Goal: Find specific page/section: Find specific page/section

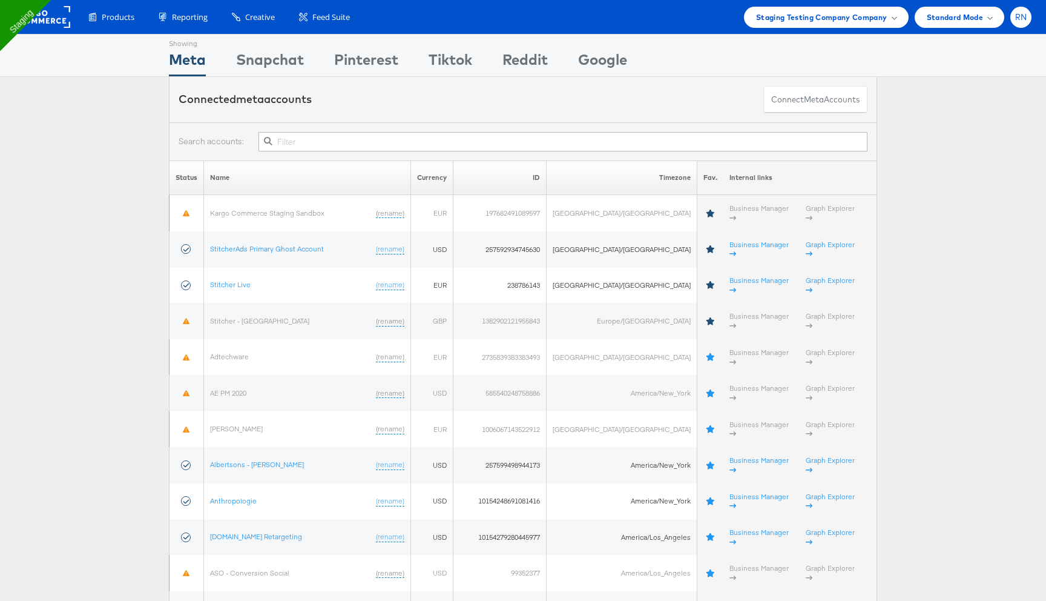
click at [1027, 16] on span "RN" at bounding box center [1021, 17] width 12 height 8
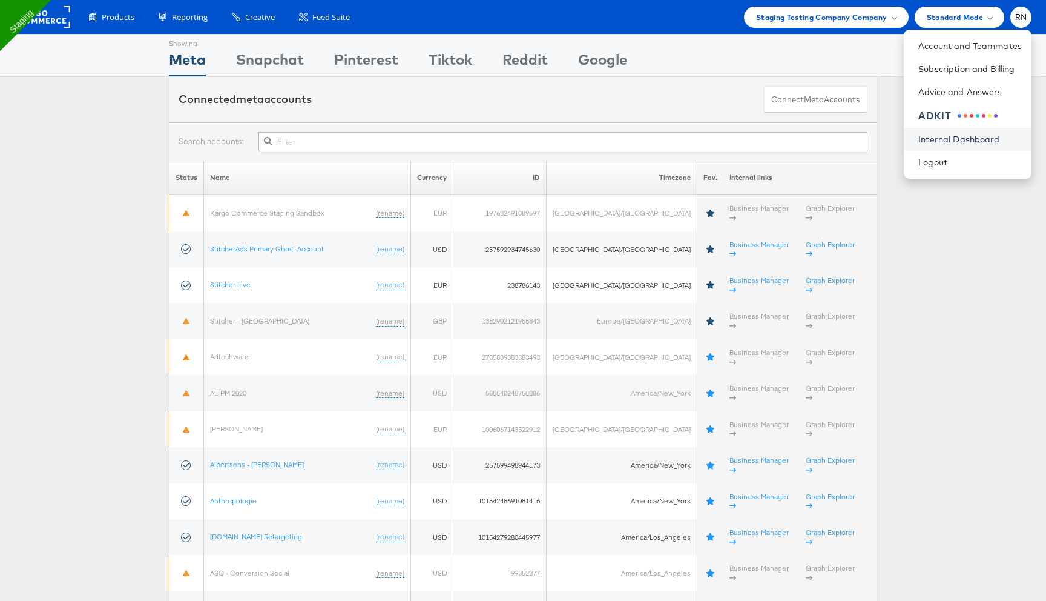
click at [954, 139] on link "Internal Dashboard" at bounding box center [971, 139] width 104 height 12
click at [937, 165] on link "Logout" at bounding box center [971, 162] width 104 height 12
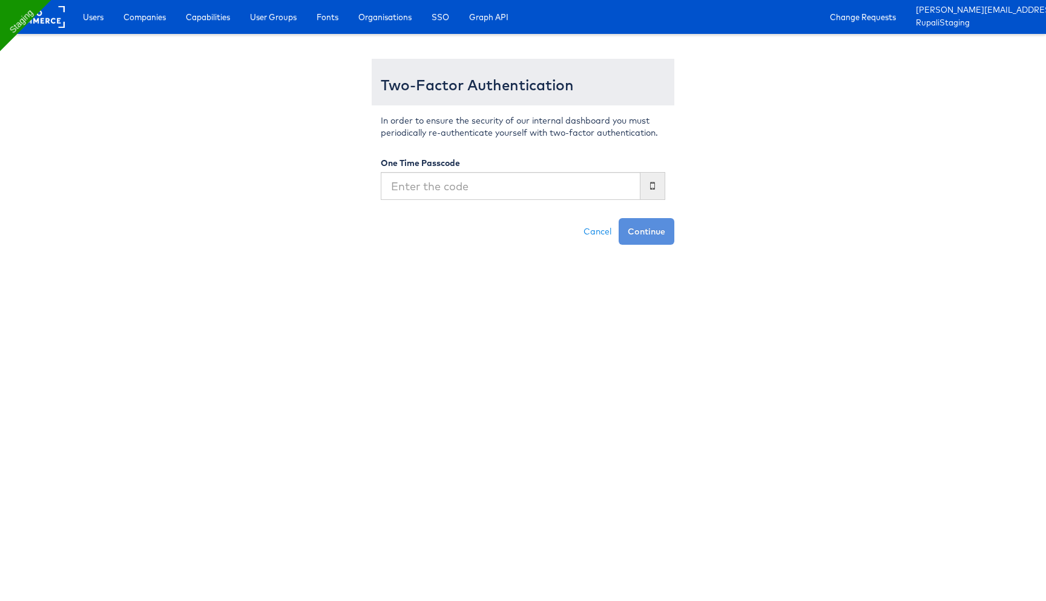
click at [492, 180] on input "text" at bounding box center [511, 186] width 260 height 28
click at [484, 185] on input "text" at bounding box center [511, 186] width 260 height 28
type input "234735"
click at [619, 218] on button "Continue" at bounding box center [647, 231] width 56 height 27
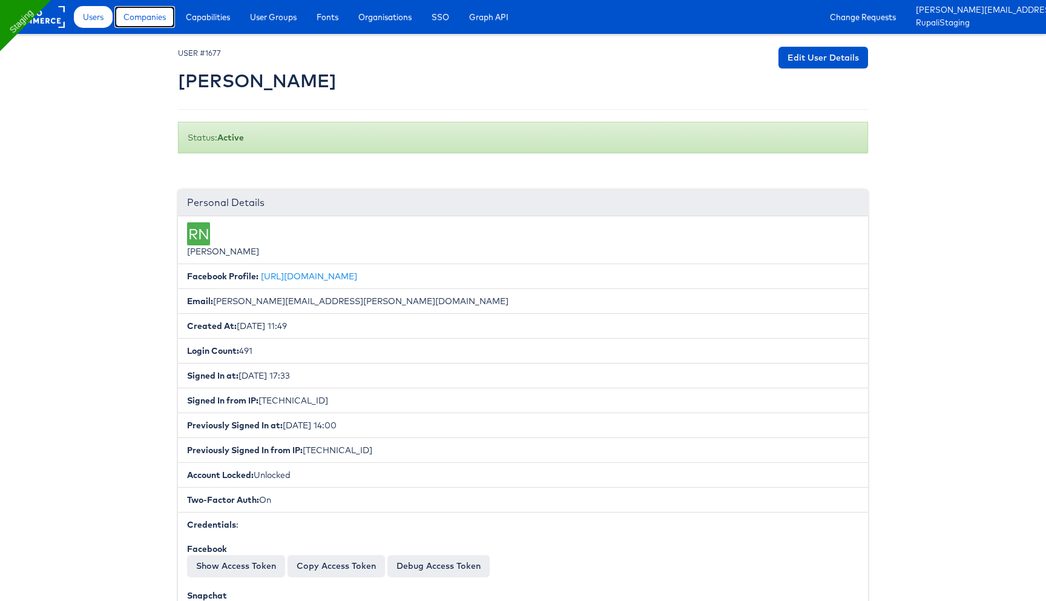
click at [160, 16] on span "Companies" at bounding box center [145, 17] width 42 height 12
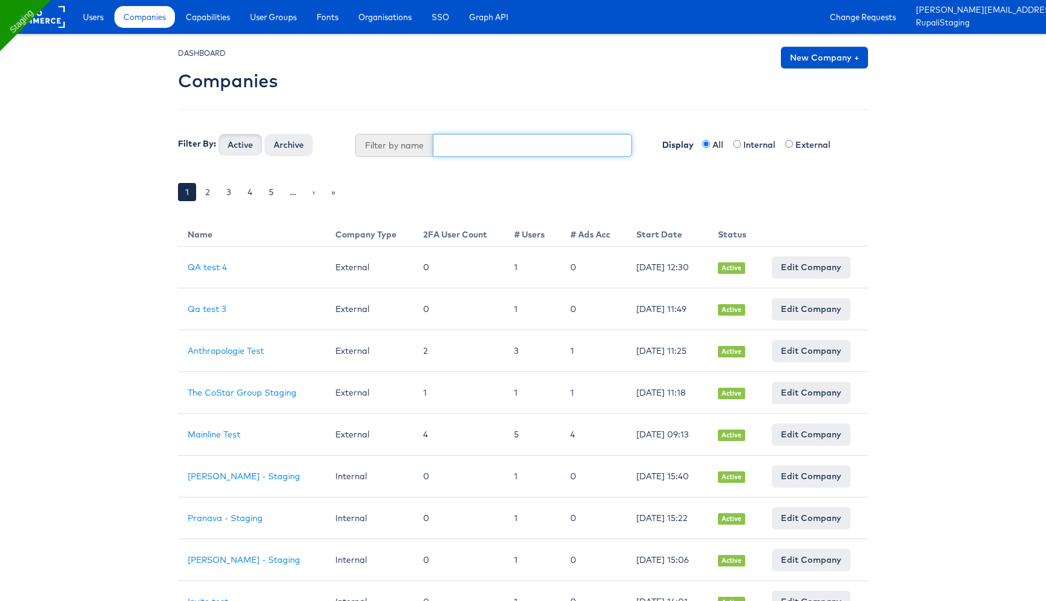
click at [486, 145] on input "text" at bounding box center [533, 145] width 200 height 23
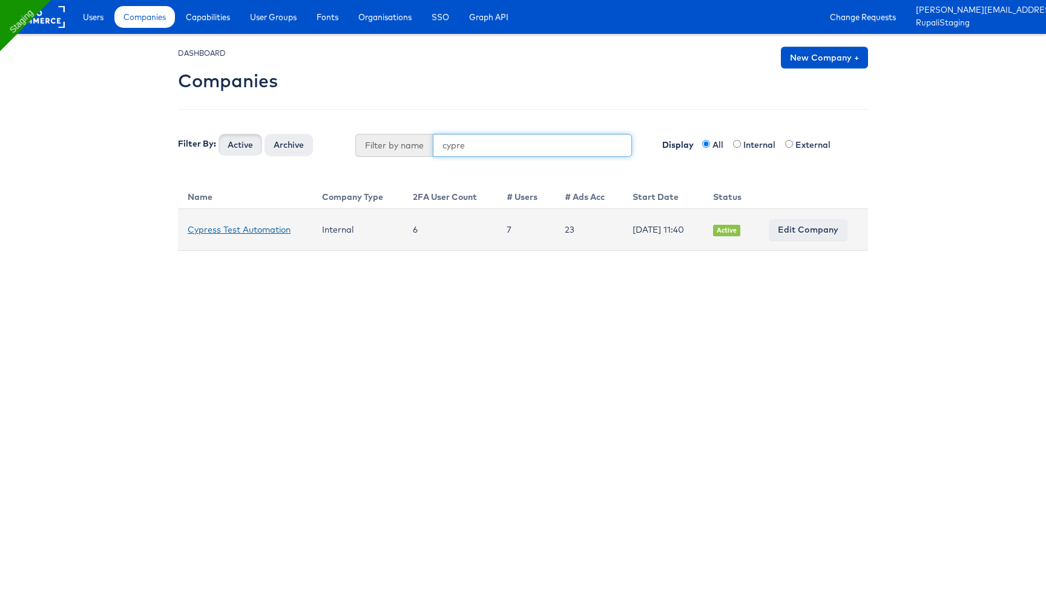
type input "cypre"
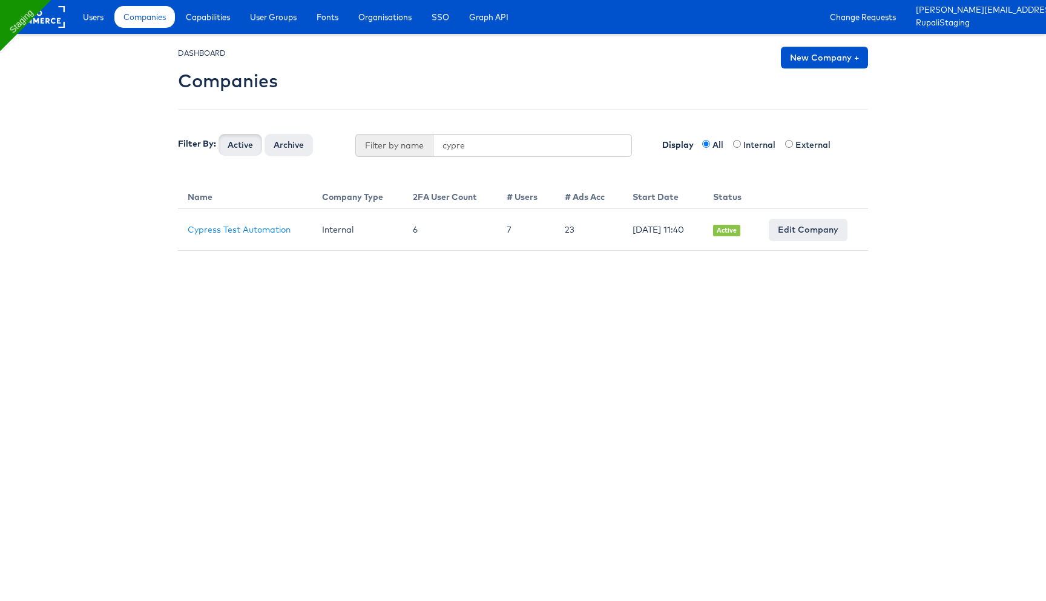
click at [225, 224] on link "Cypress Test Automation" at bounding box center [239, 229] width 103 height 11
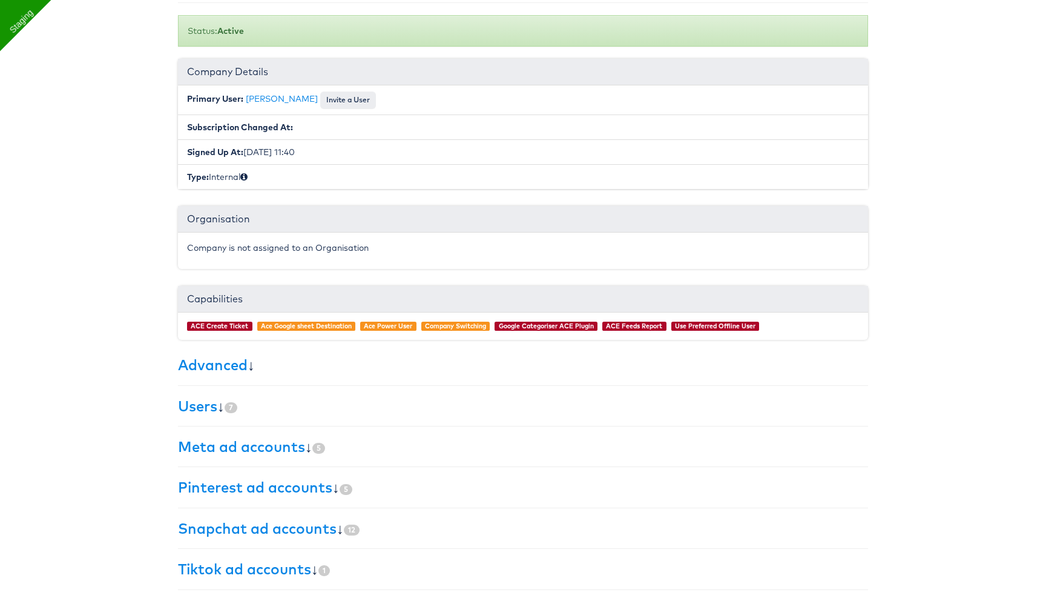
scroll to position [107, 0]
click at [280, 443] on link "Meta ad accounts" at bounding box center [241, 446] width 127 height 18
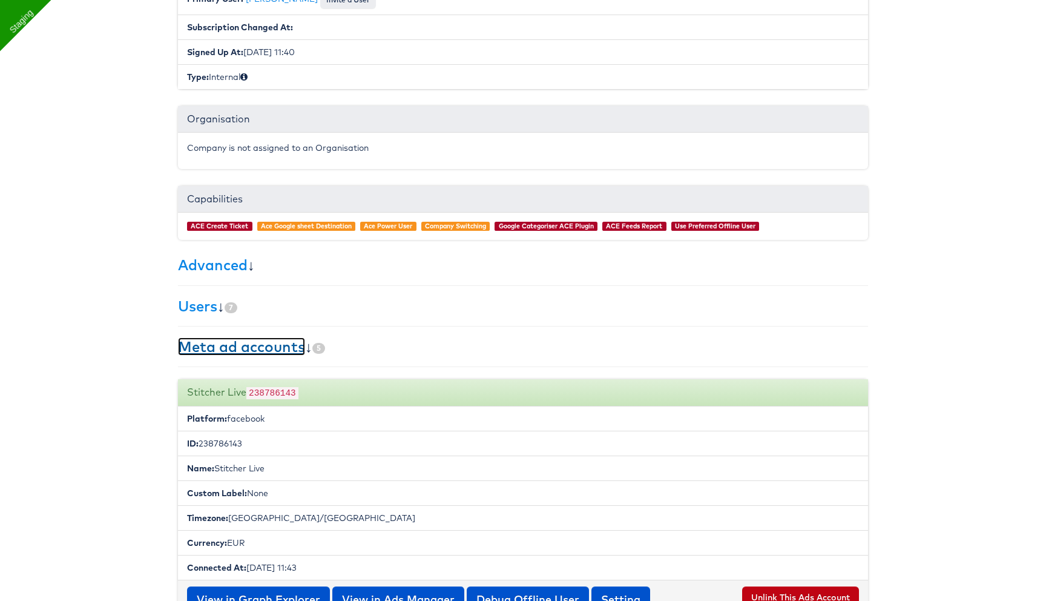
scroll to position [219, 0]
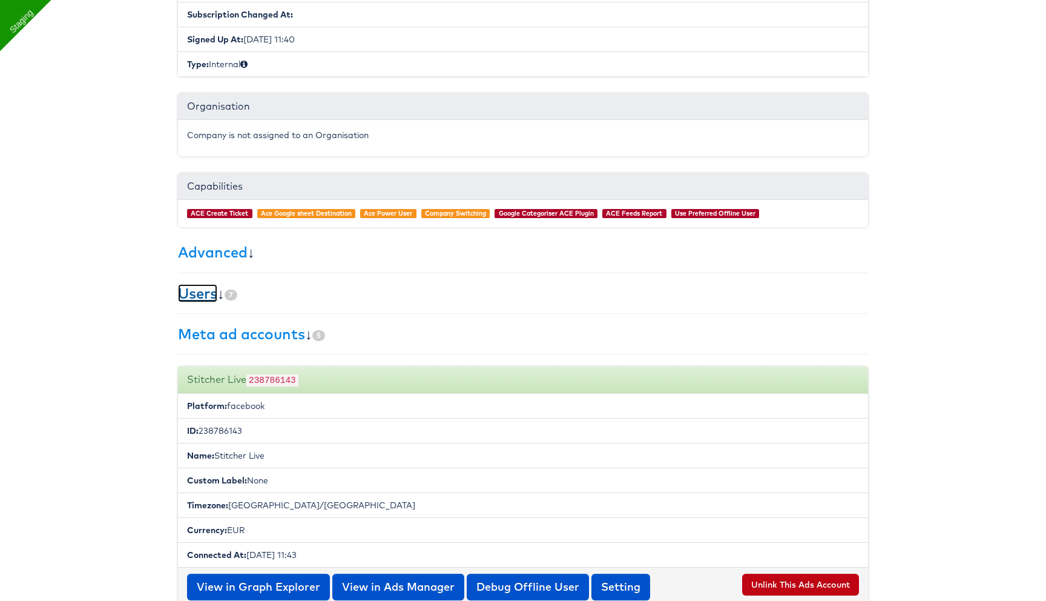
click at [207, 294] on link "Users" at bounding box center [197, 293] width 39 height 18
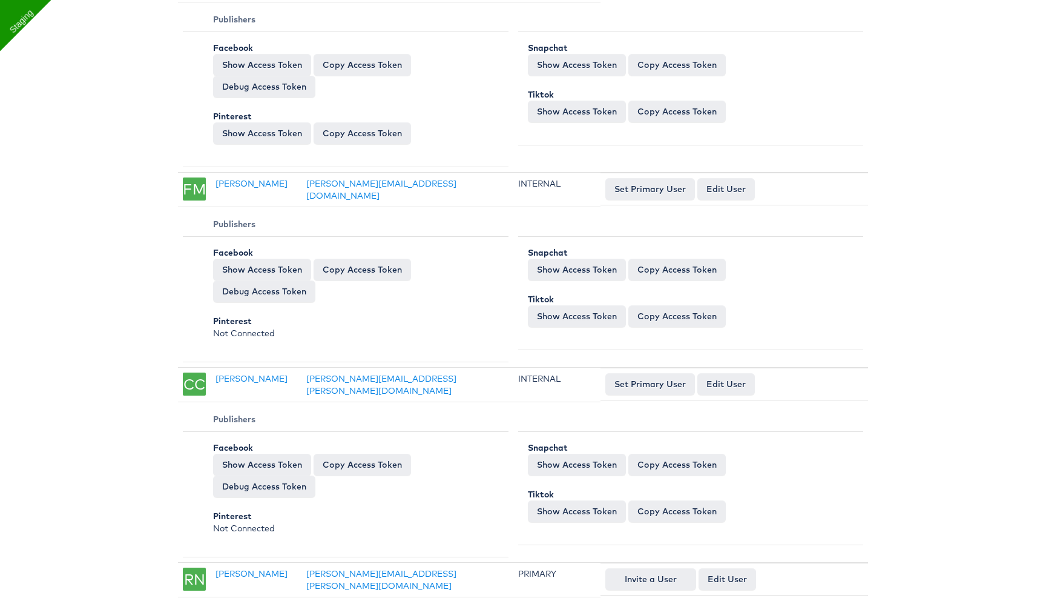
scroll to position [0, 0]
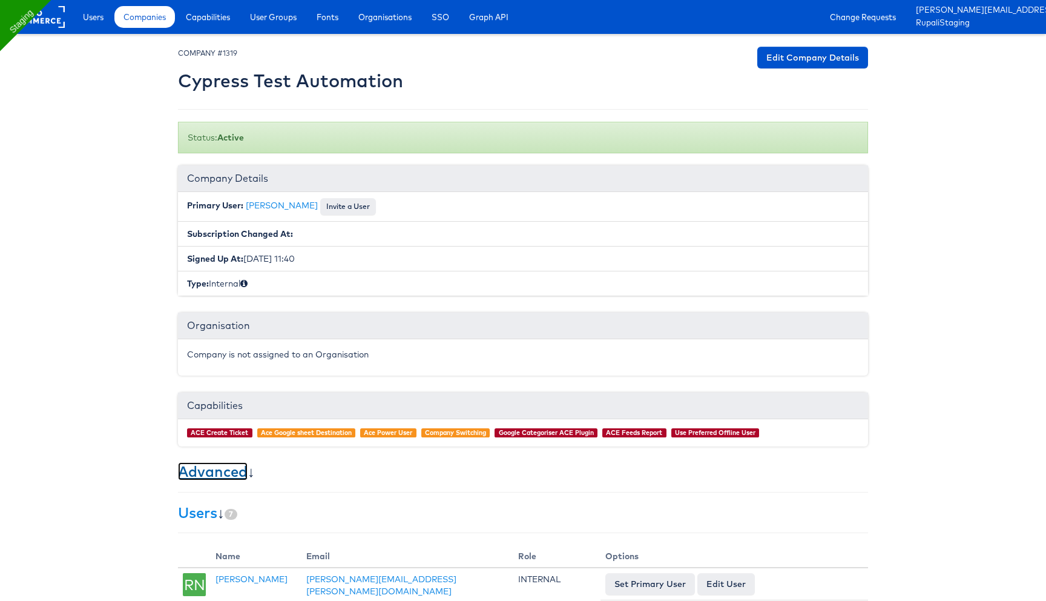
click at [238, 470] on link "Advanced" at bounding box center [213, 471] width 70 height 18
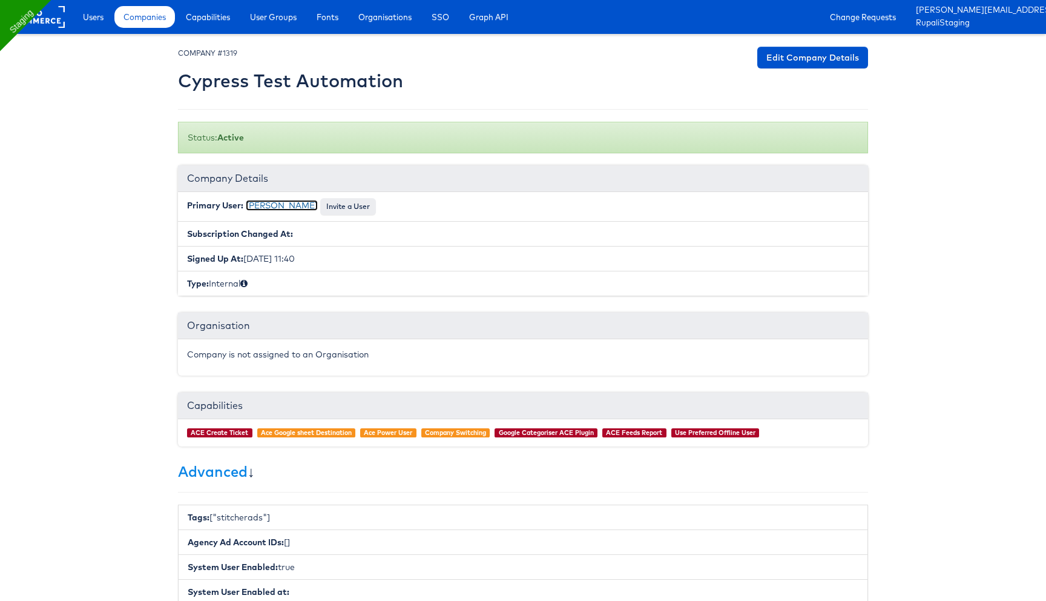
click at [279, 205] on link "Rupali Narkhede" at bounding box center [282, 205] width 72 height 11
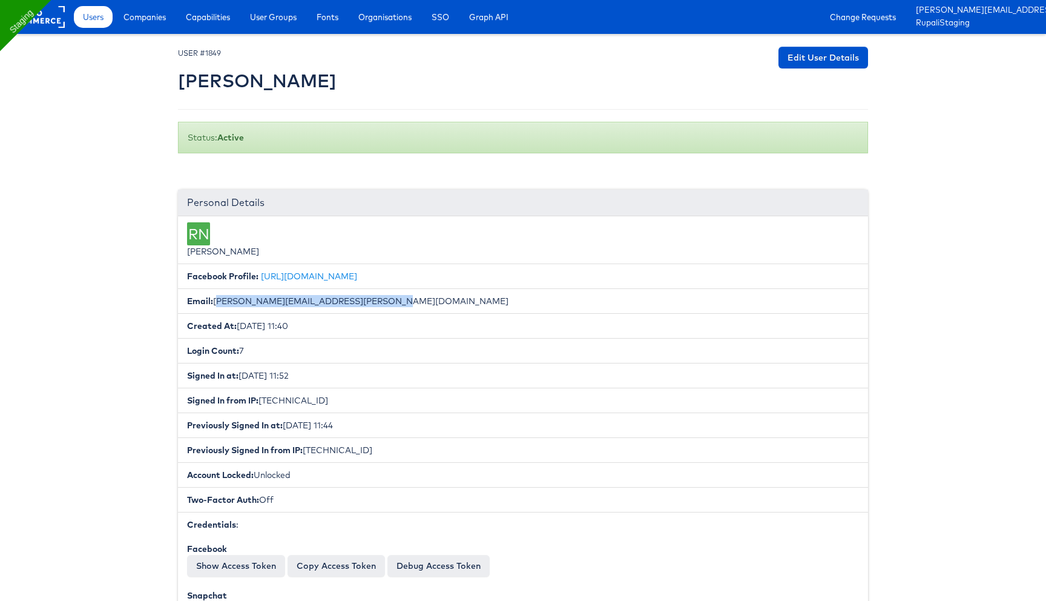
drag, startPoint x: 214, startPoint y: 302, endPoint x: 404, endPoint y: 304, distance: 190.1
click at [404, 304] on li "Email: [PERSON_NAME][EMAIL_ADDRESS][PERSON_NAME][DOMAIN_NAME]" at bounding box center [523, 300] width 690 height 25
copy li "[PERSON_NAME][EMAIL_ADDRESS][PERSON_NAME][DOMAIN_NAME]"
drag, startPoint x: 241, startPoint y: 374, endPoint x: 342, endPoint y: 374, distance: 101.1
click at [344, 374] on li "Signed In at: [DATE] 11:52" at bounding box center [523, 375] width 690 height 25
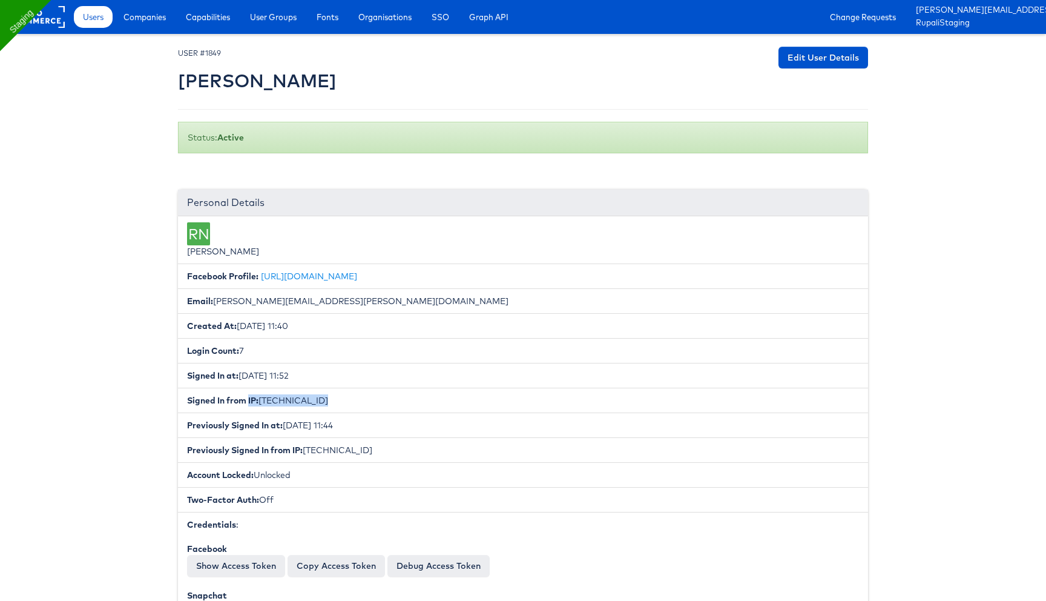
drag, startPoint x: 248, startPoint y: 396, endPoint x: 317, endPoint y: 400, distance: 69.7
click at [319, 400] on li "Signed In from IP: 37.228.203.199" at bounding box center [523, 400] width 690 height 25
drag, startPoint x: 350, startPoint y: 429, endPoint x: 383, endPoint y: 425, distance: 32.9
click at [383, 425] on li "Previously Signed In at: February 24, 2025 11:44" at bounding box center [523, 424] width 690 height 25
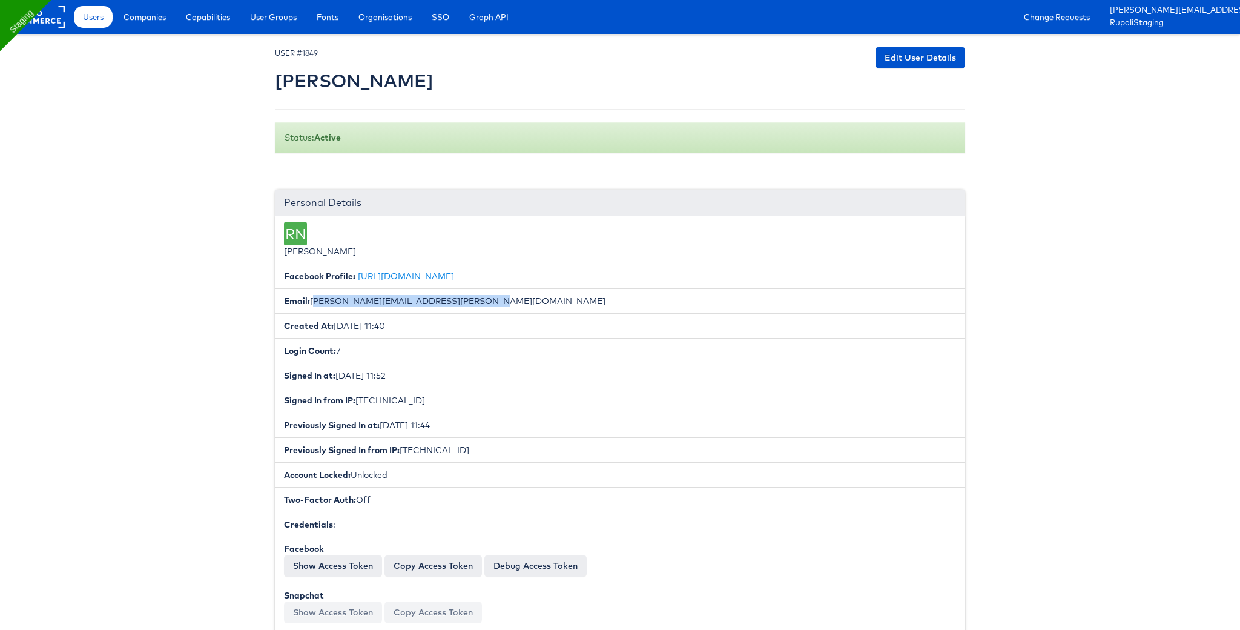
drag, startPoint x: 487, startPoint y: 300, endPoint x: 312, endPoint y: 303, distance: 174.4
click at [312, 303] on li "Email: [PERSON_NAME][EMAIL_ADDRESS][PERSON_NAME][DOMAIN_NAME]" at bounding box center [620, 300] width 690 height 25
copy li "[PERSON_NAME][EMAIL_ADDRESS][PERSON_NAME][DOMAIN_NAME]"
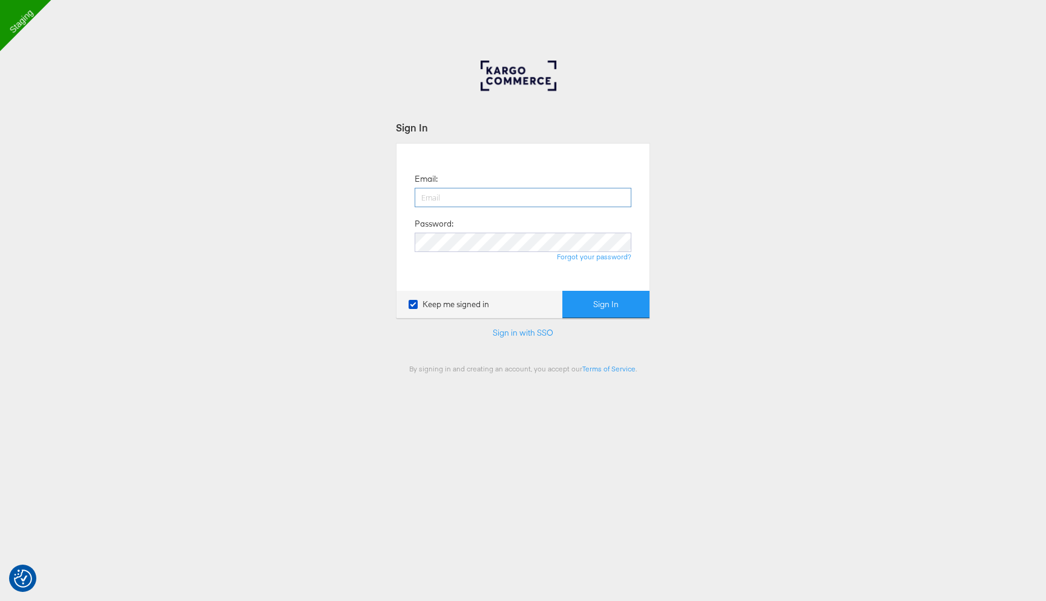
click at [486, 196] on input "email" at bounding box center [523, 197] width 217 height 19
click at [421, 194] on input "[PERSON_NAME][EMAIL_ADDRESS][PERSON_NAME][DOMAIN_NAME]" at bounding box center [523, 197] width 217 height 19
type input "[PERSON_NAME][EMAIL_ADDRESS][PERSON_NAME][DOMAIN_NAME]"
click at [523, 397] on div "Sign In Email: [PERSON_NAME][EMAIL_ADDRESS][PERSON_NAME][DOMAIN_NAME] Password:…" at bounding box center [523, 364] width 1046 height 606
click at [601, 295] on button "Sign In" at bounding box center [606, 304] width 87 height 27
